Goal: Find specific page/section: Find specific page/section

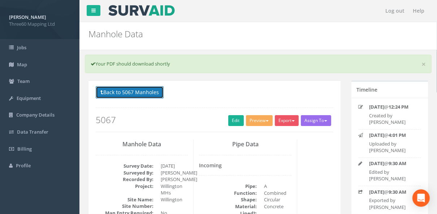
click at [157, 91] on button "Back to 5067 Manholes" at bounding box center [130, 92] width 68 height 12
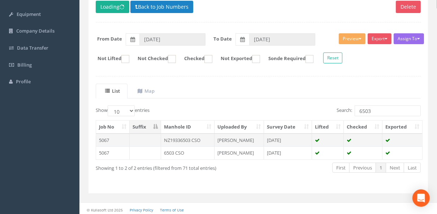
scroll to position [84, 0]
drag, startPoint x: 390, startPoint y: 110, endPoint x: 344, endPoint y: 113, distance: 46.7
click at [344, 113] on label "Search: 6503" at bounding box center [379, 110] width 84 height 11
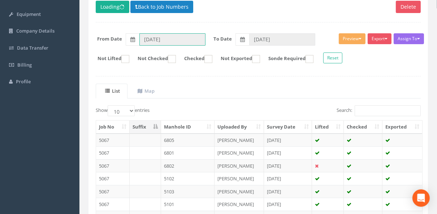
click at [179, 35] on input "[DATE]" at bounding box center [173, 39] width 66 height 12
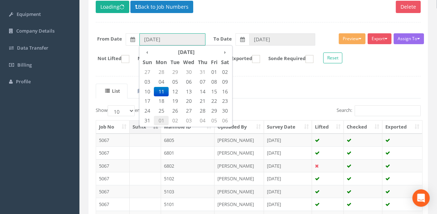
click at [163, 119] on span "01" at bounding box center [161, 120] width 15 height 9
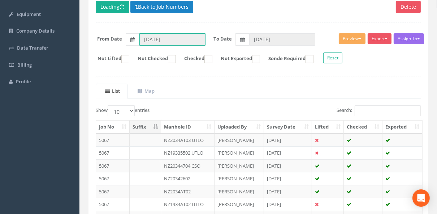
click at [188, 34] on input "[DATE]" at bounding box center [173, 39] width 66 height 12
click at [164, 42] on input "[DATE]" at bounding box center [173, 39] width 66 height 12
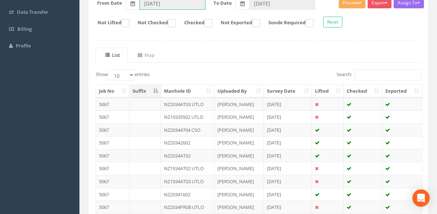
scroll to position [109, 0]
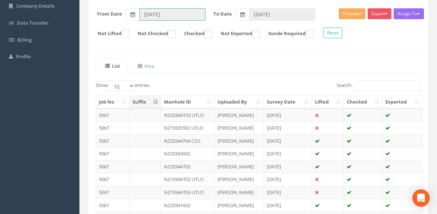
click at [179, 13] on input "[DATE]" at bounding box center [173, 14] width 66 height 12
click at [165, 16] on input "[DATE]" at bounding box center [173, 14] width 66 height 12
click at [138, 15] on label at bounding box center [133, 14] width 14 height 12
click at [140, 15] on input "[DATE]" at bounding box center [173, 14] width 66 height 12
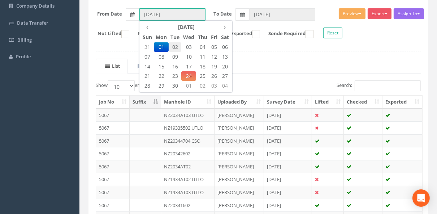
click at [174, 46] on span "02" at bounding box center [175, 46] width 13 height 9
type input "[DATE]"
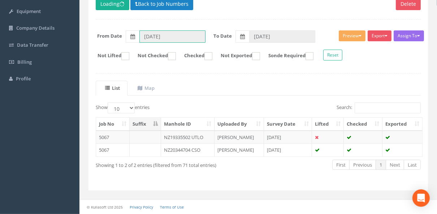
scroll to position [84, 0]
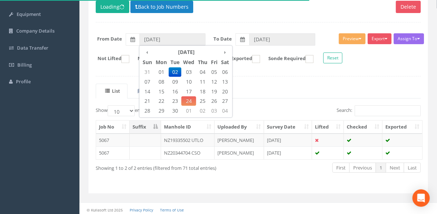
click at [278, 81] on div "Delete Loading Back to Job Numbers Assign To No Companies Added Export 360 Manh…" at bounding box center [259, 94] width 340 height 198
